Goal: Task Accomplishment & Management: Use online tool/utility

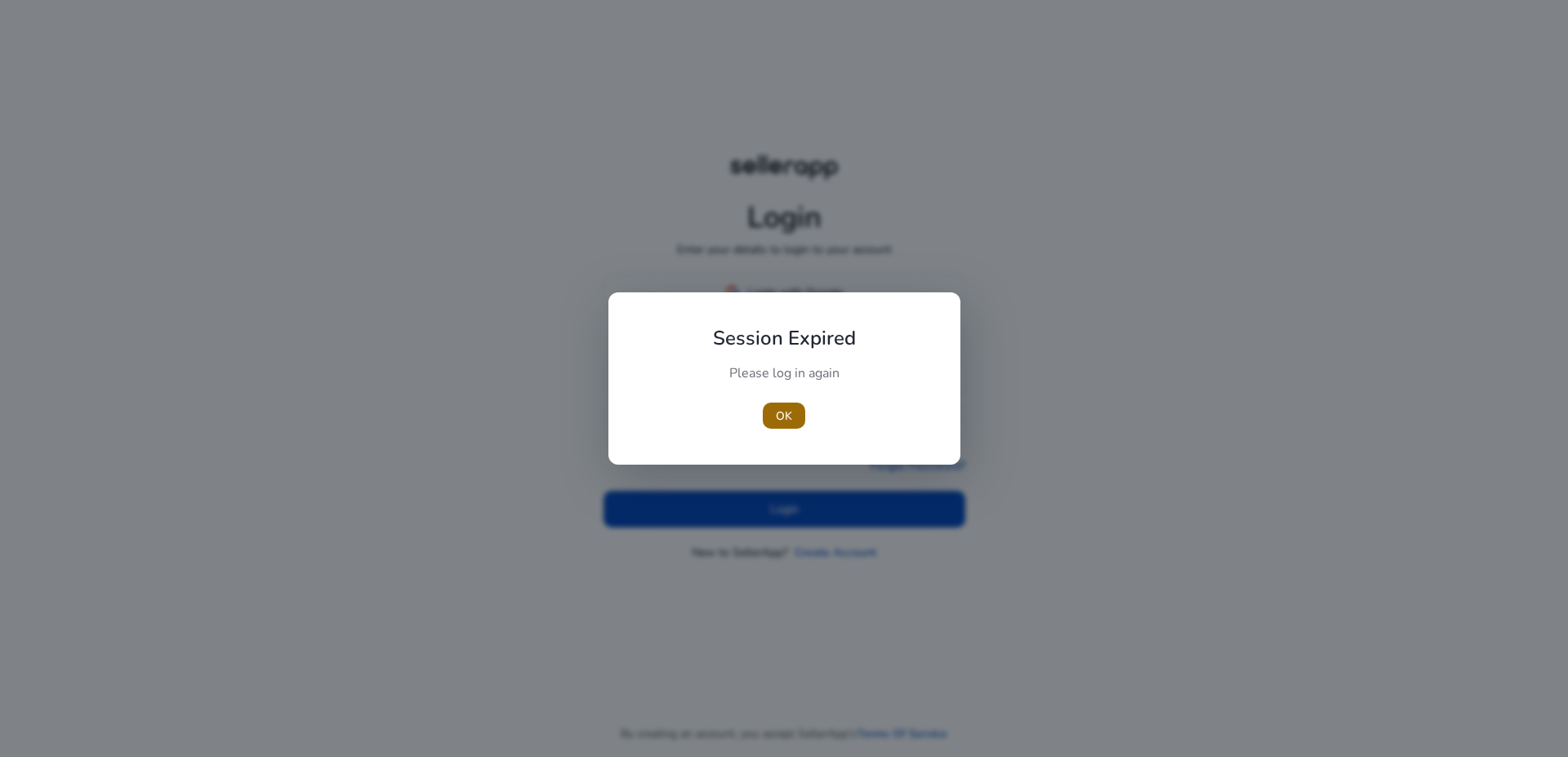
click at [782, 417] on span "OK" at bounding box center [784, 416] width 17 height 18
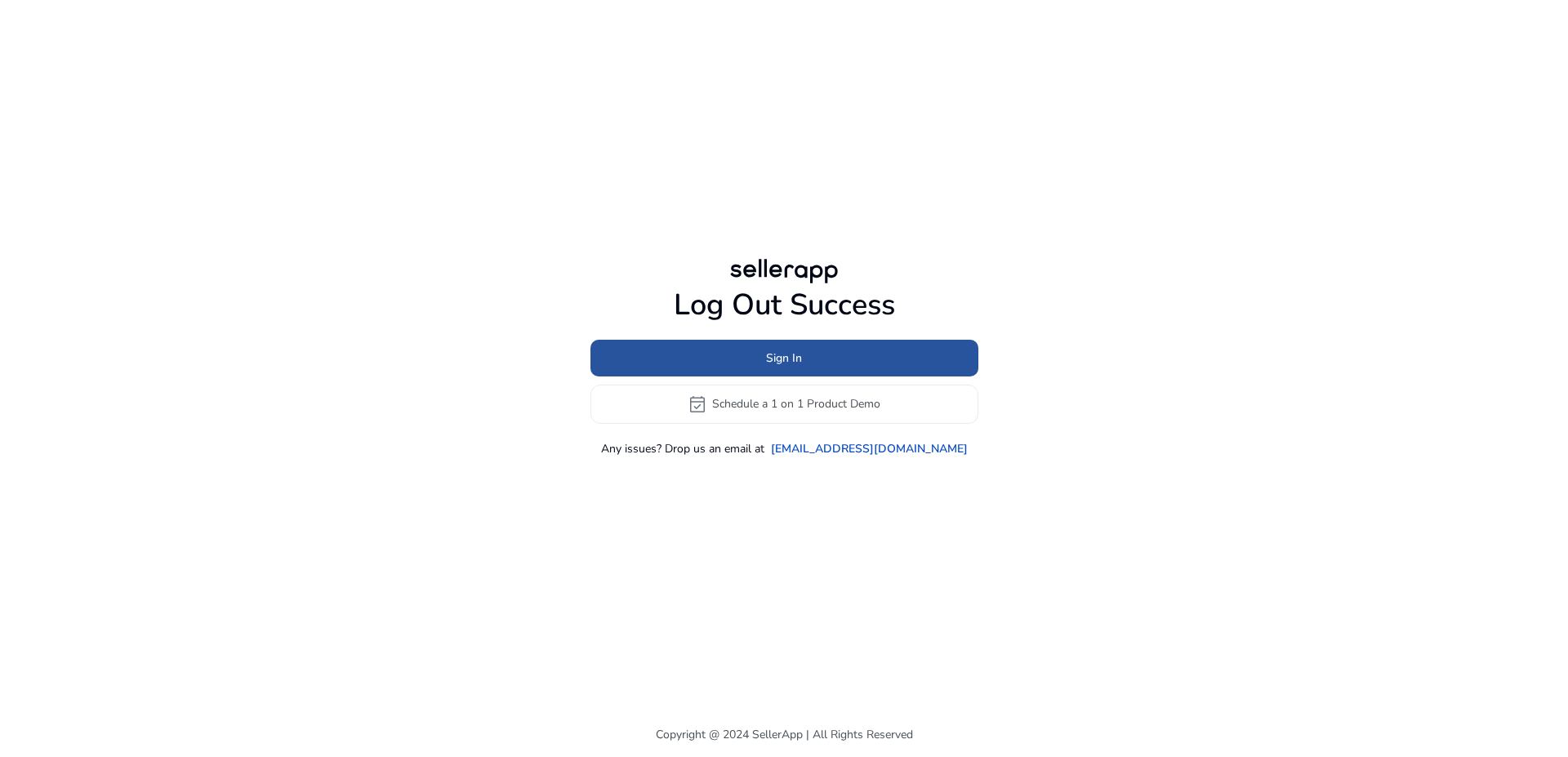
click at [789, 353] on span "Sign In" at bounding box center [784, 358] width 36 height 18
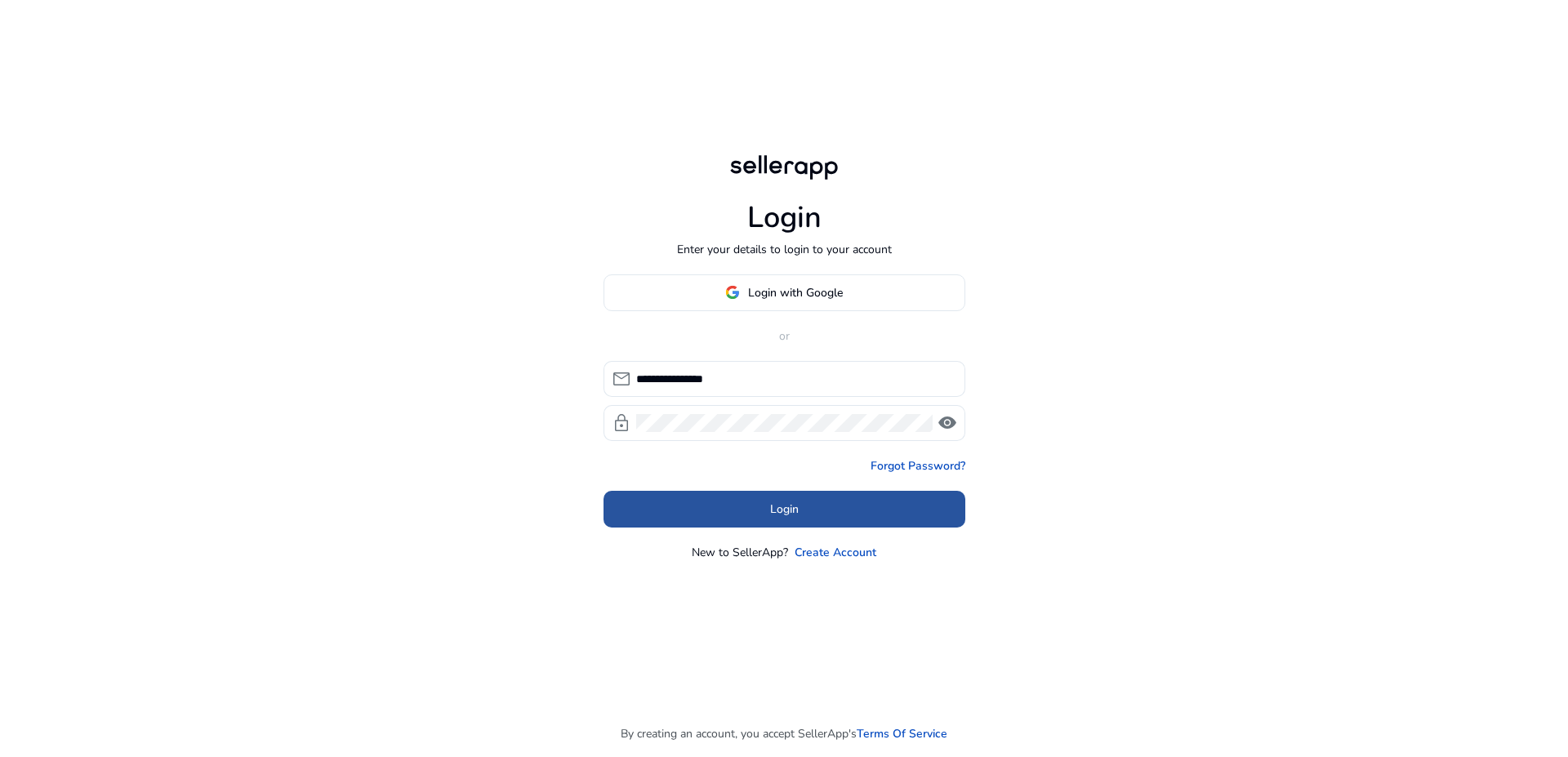
click at [776, 515] on span "Login" at bounding box center [784, 510] width 28 height 18
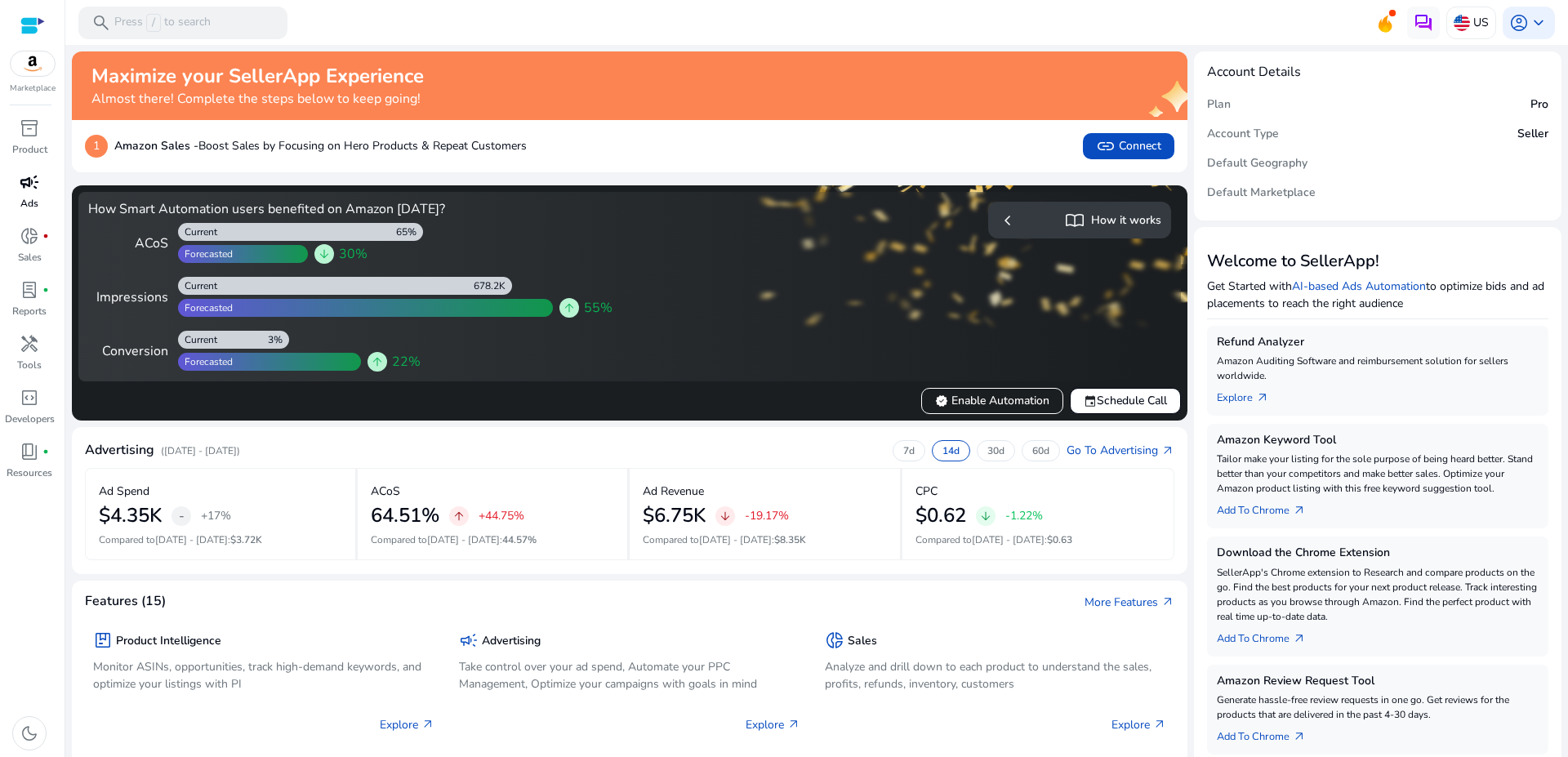
click at [13, 188] on div "campaign" at bounding box center [29, 182] width 46 height 26
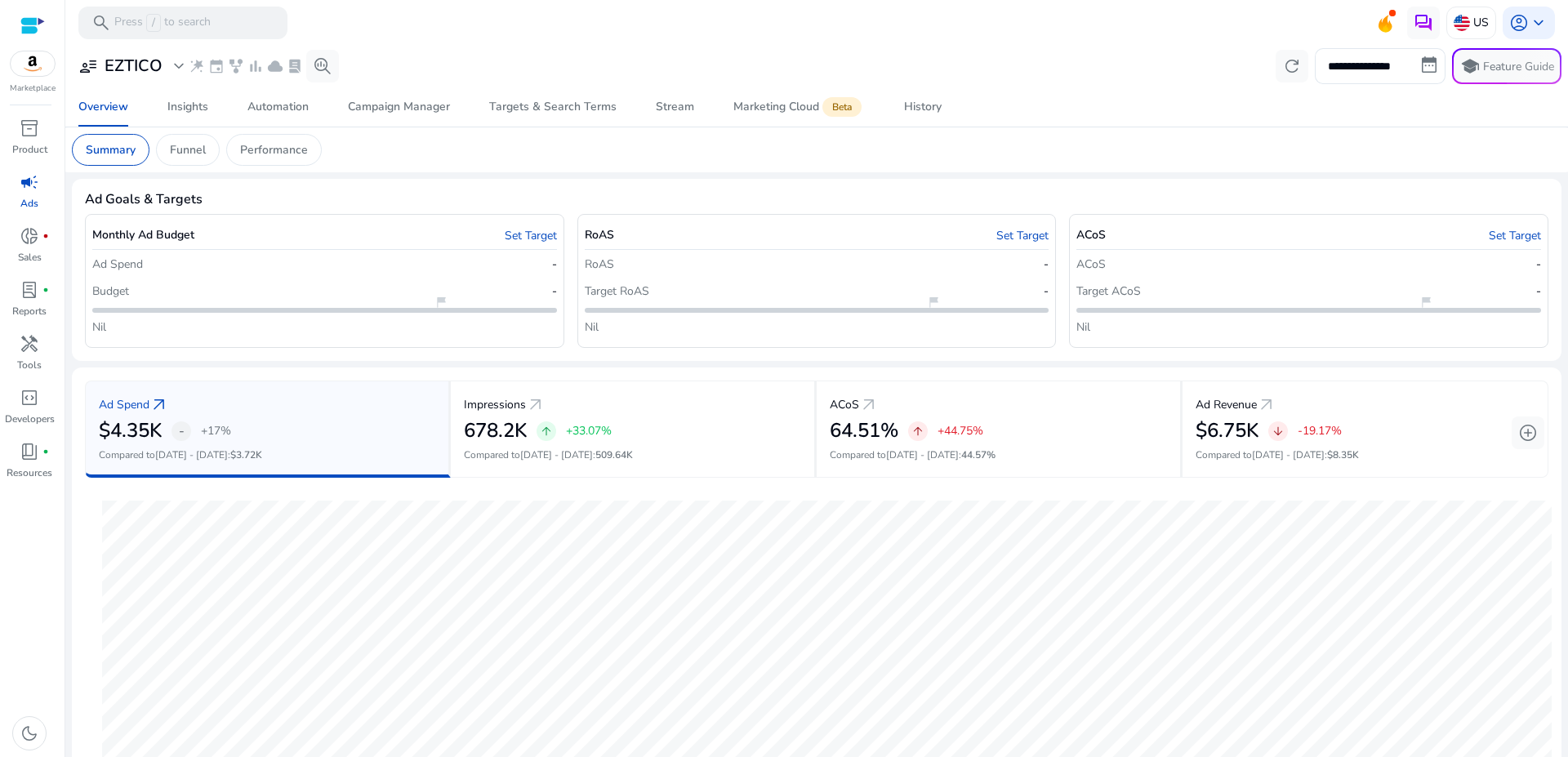
click at [23, 183] on span "campaign" at bounding box center [29, 182] width 20 height 20
click at [200, 111] on div "Insights" at bounding box center [187, 107] width 41 height 12
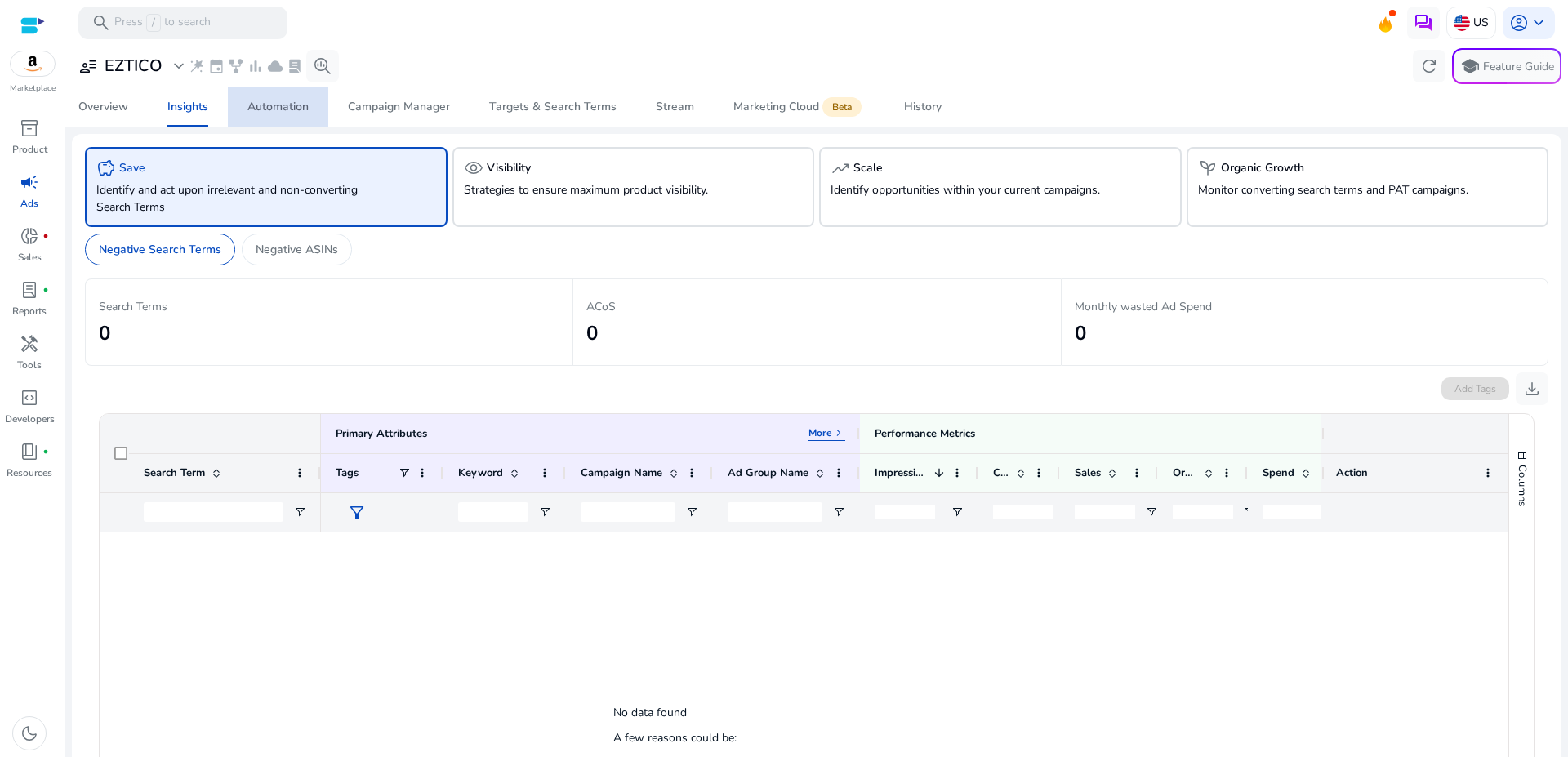
click at [277, 105] on div "Automation" at bounding box center [277, 107] width 62 height 12
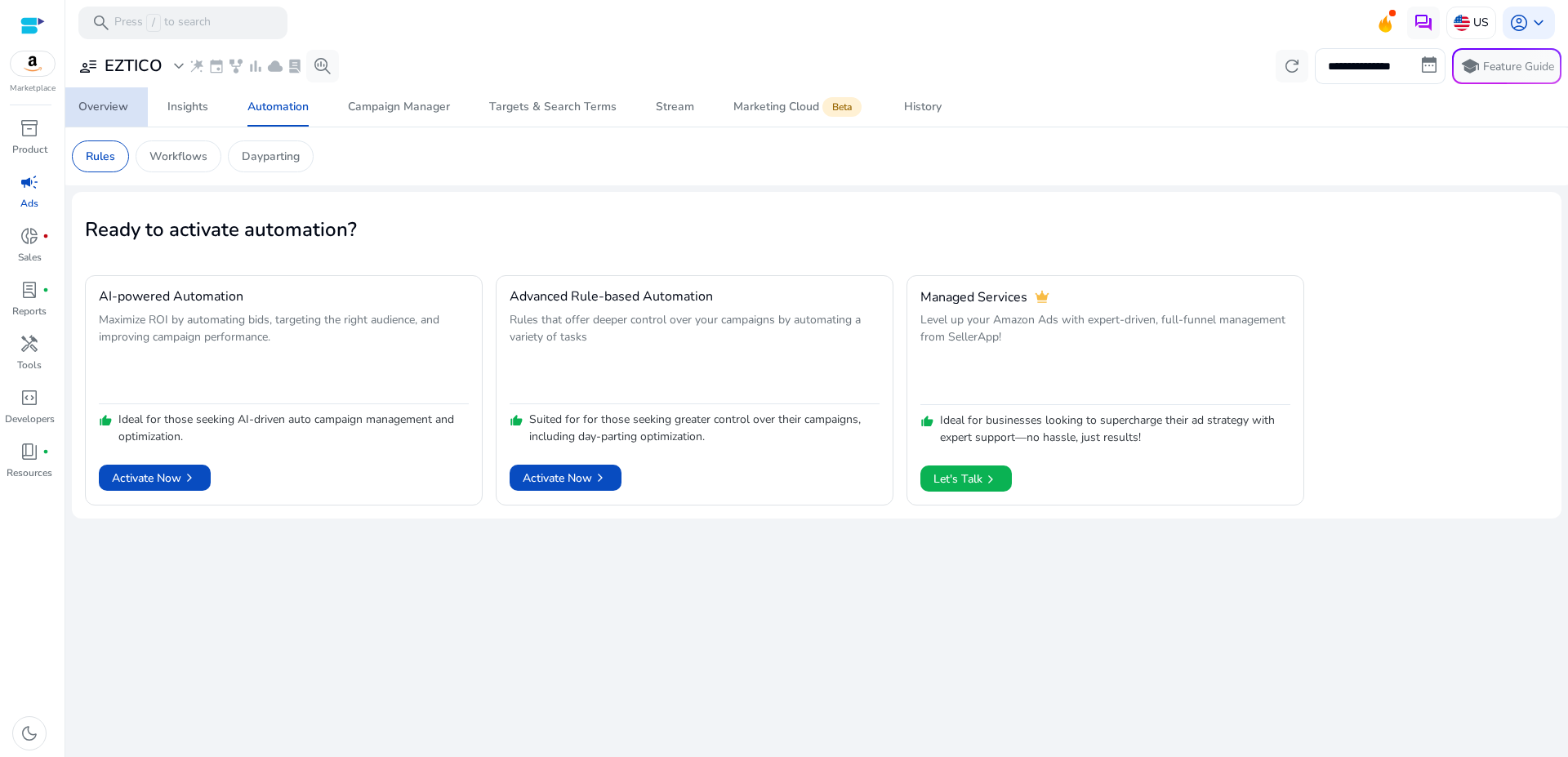
click at [111, 107] on div "Overview" at bounding box center [103, 107] width 50 height 12
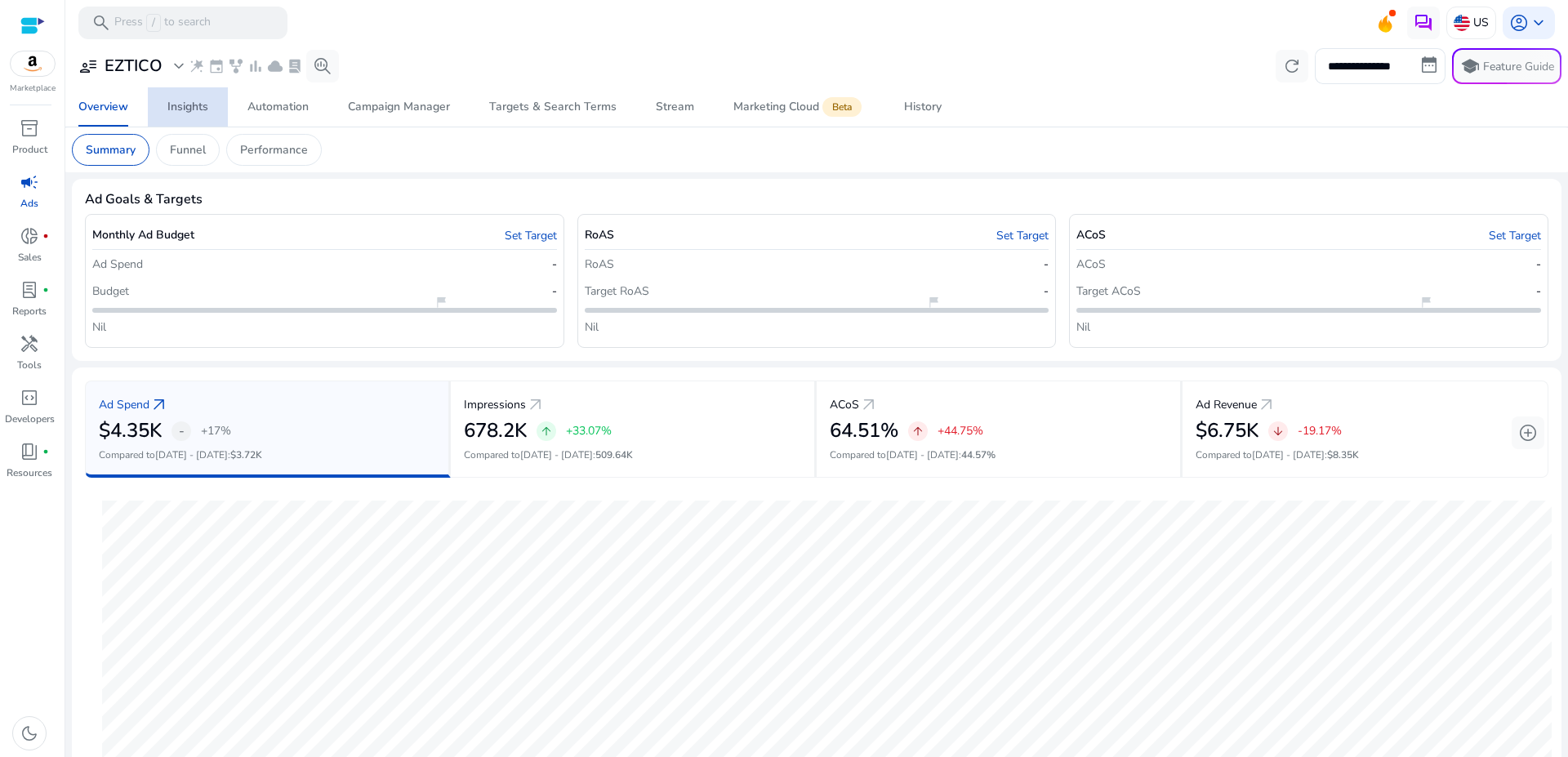
click at [187, 108] on div "Insights" at bounding box center [187, 107] width 41 height 12
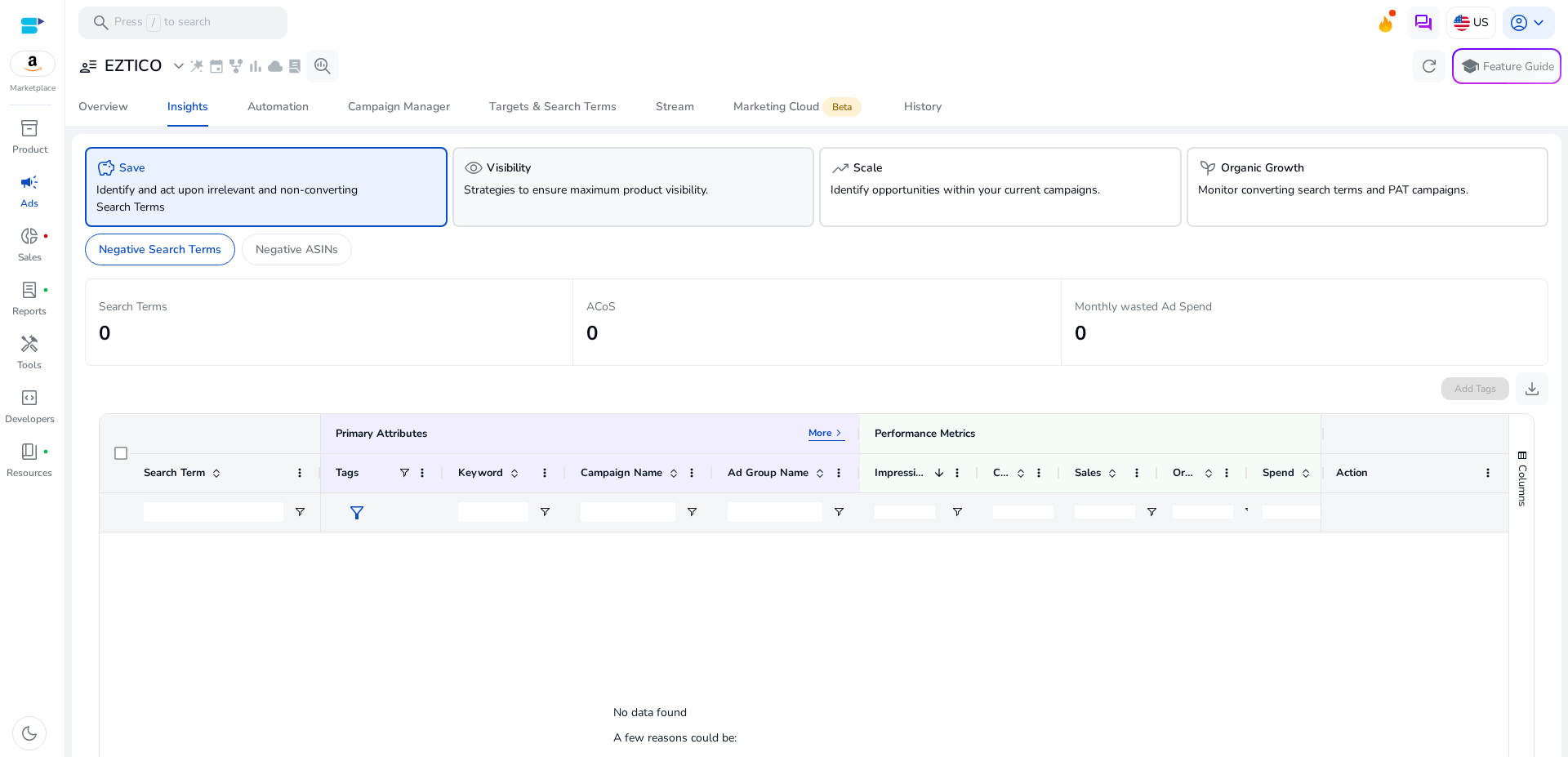
click at [531, 178] on div "visibility Visibility Strategies to ensure maximum product visibility." at bounding box center [633, 188] width 362 height 80
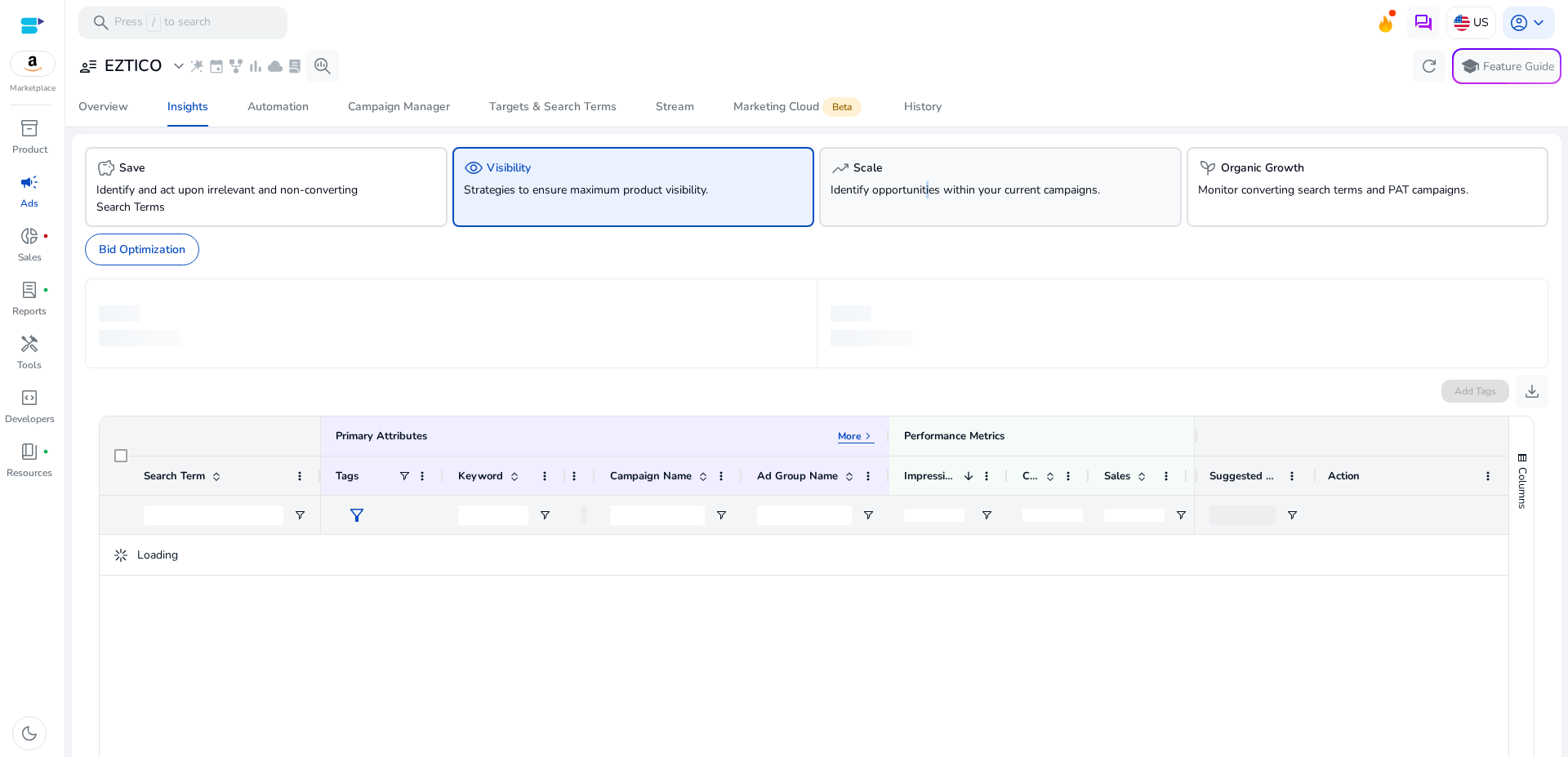
click at [919, 189] on p "Identify opportunities within your current campaigns." at bounding box center [971, 190] width 282 height 18
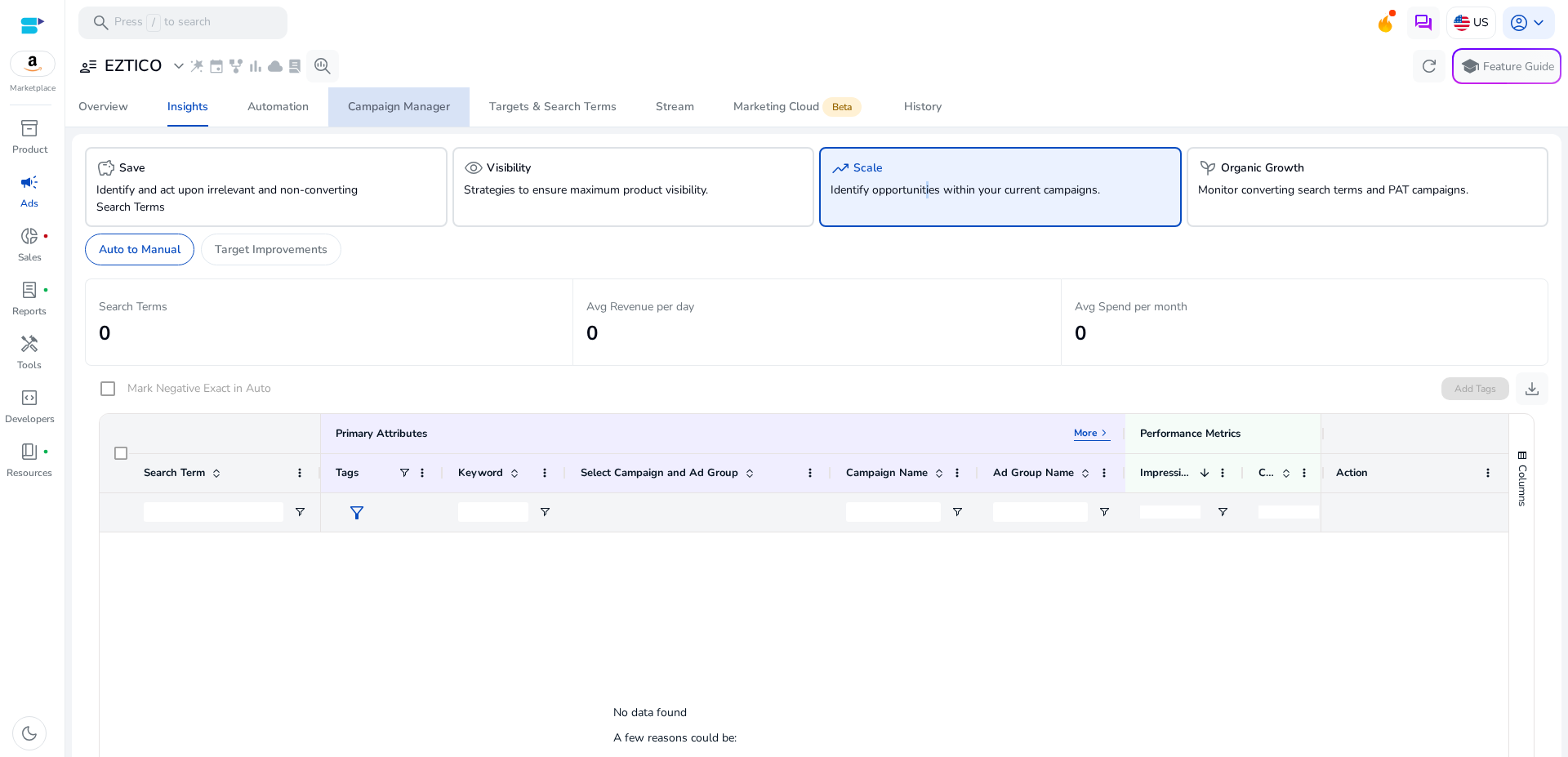
click at [431, 106] on div "Campaign Manager" at bounding box center [398, 107] width 103 height 12
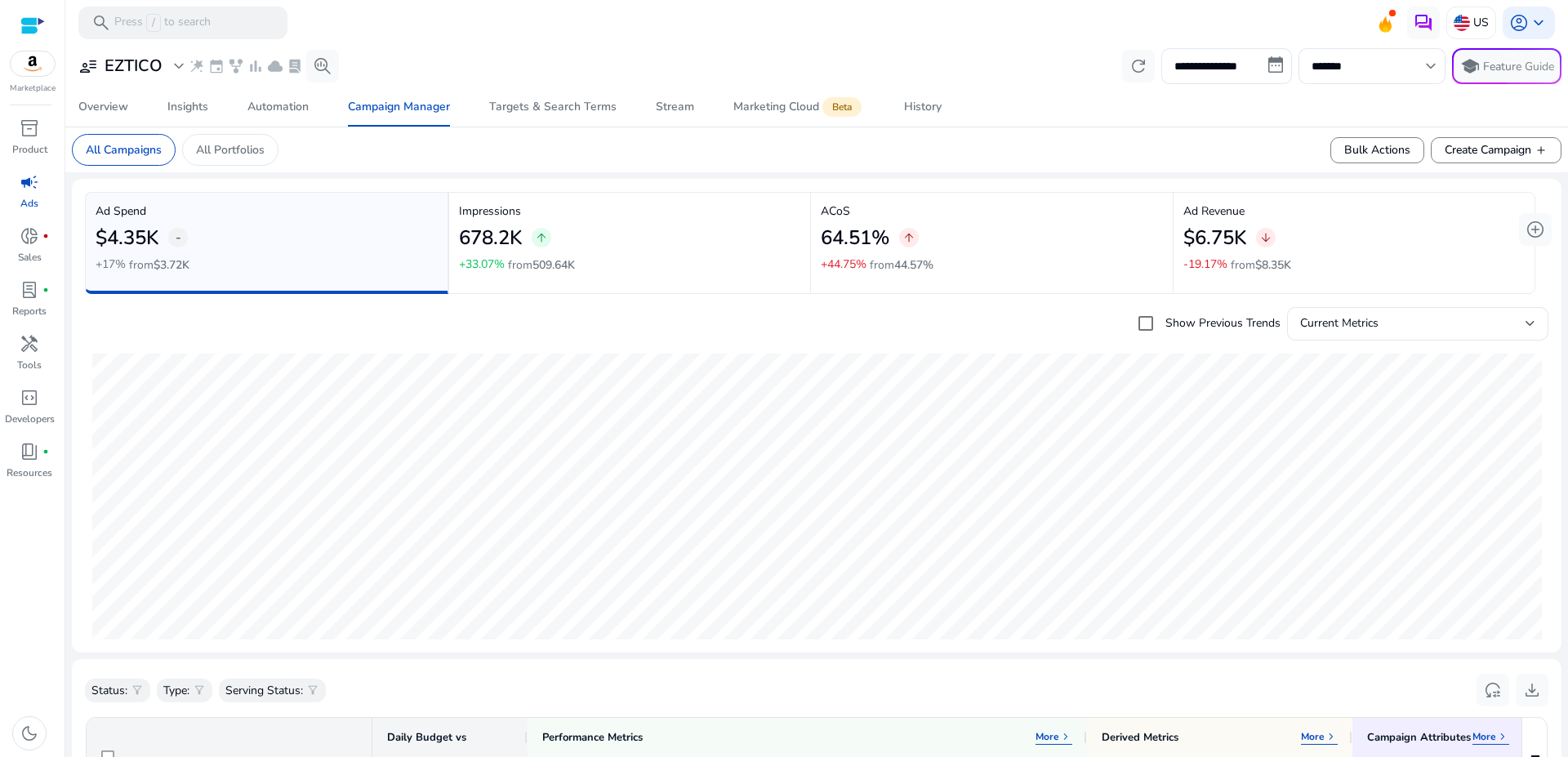
click at [847, 228] on h2 "64.51%" at bounding box center [855, 238] width 68 height 23
